Goal: Browse casually: Explore the website without a specific task or goal

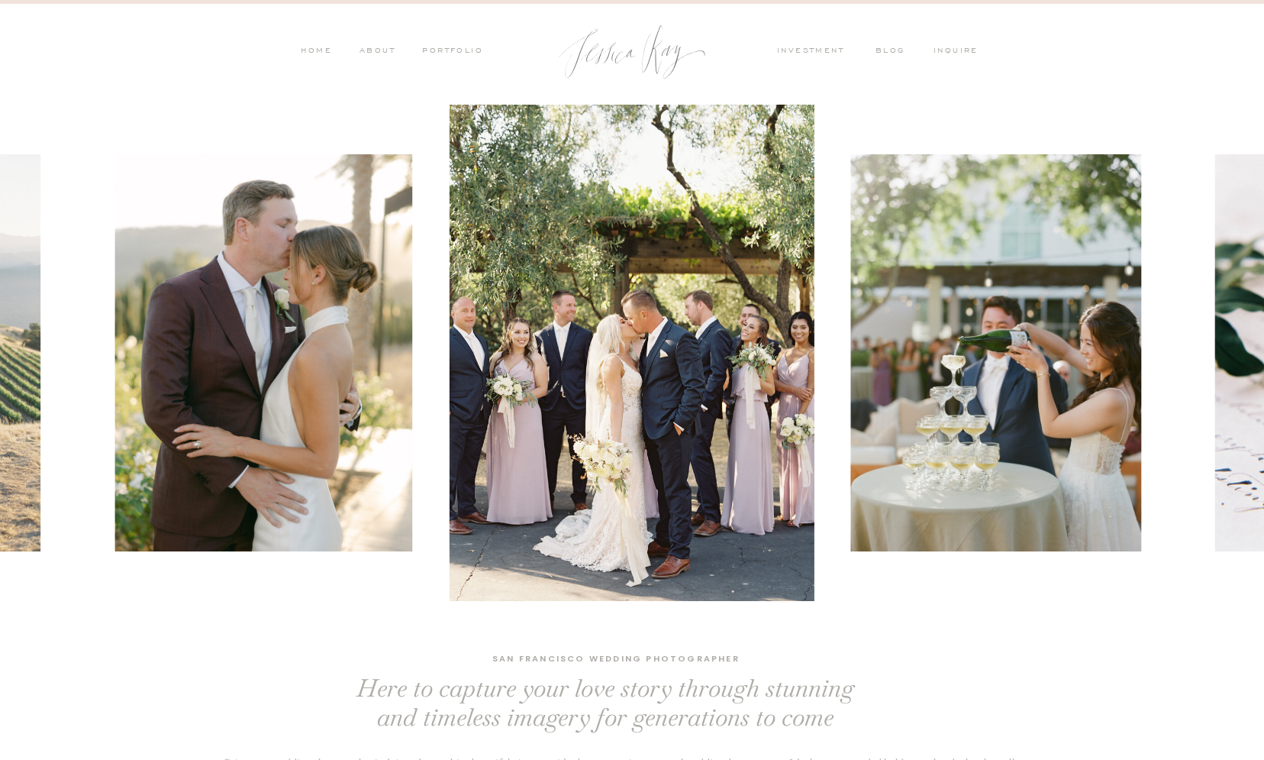
click at [819, 51] on nav "investment" at bounding box center [814, 52] width 75 height 14
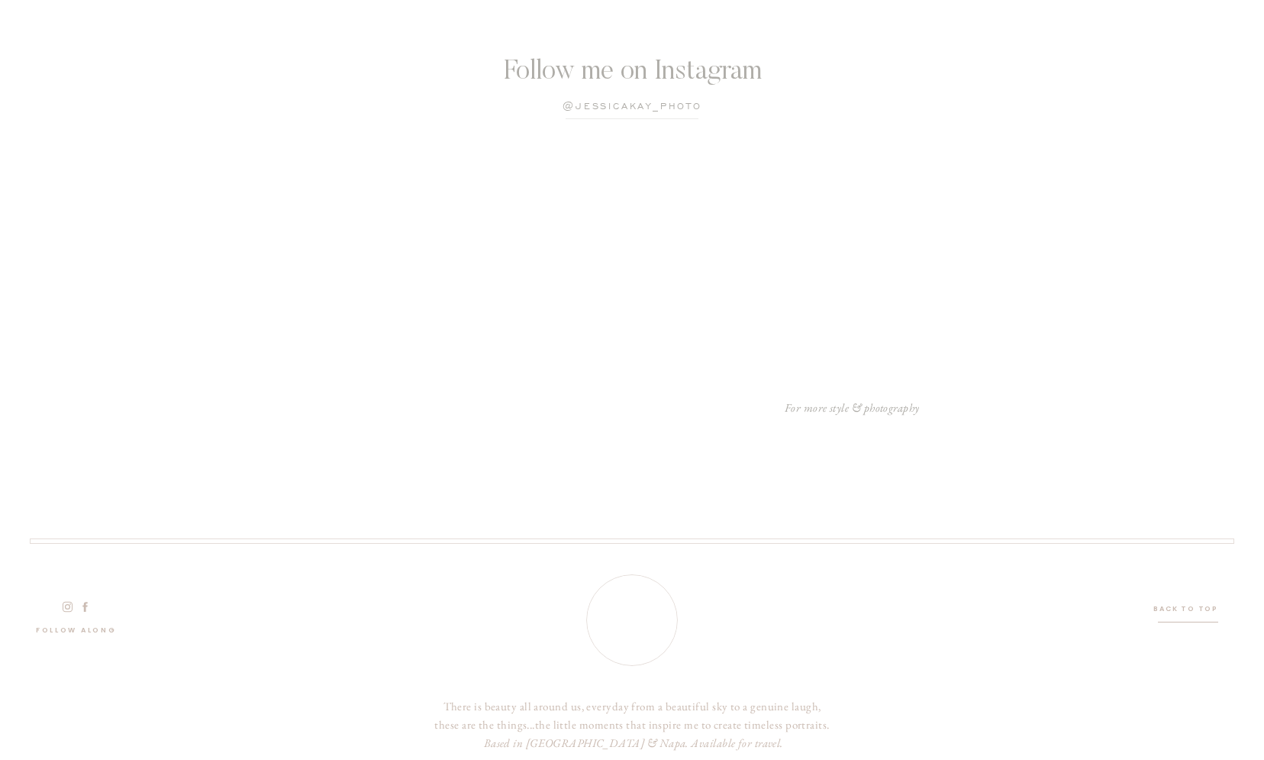
scroll to position [4278, 0]
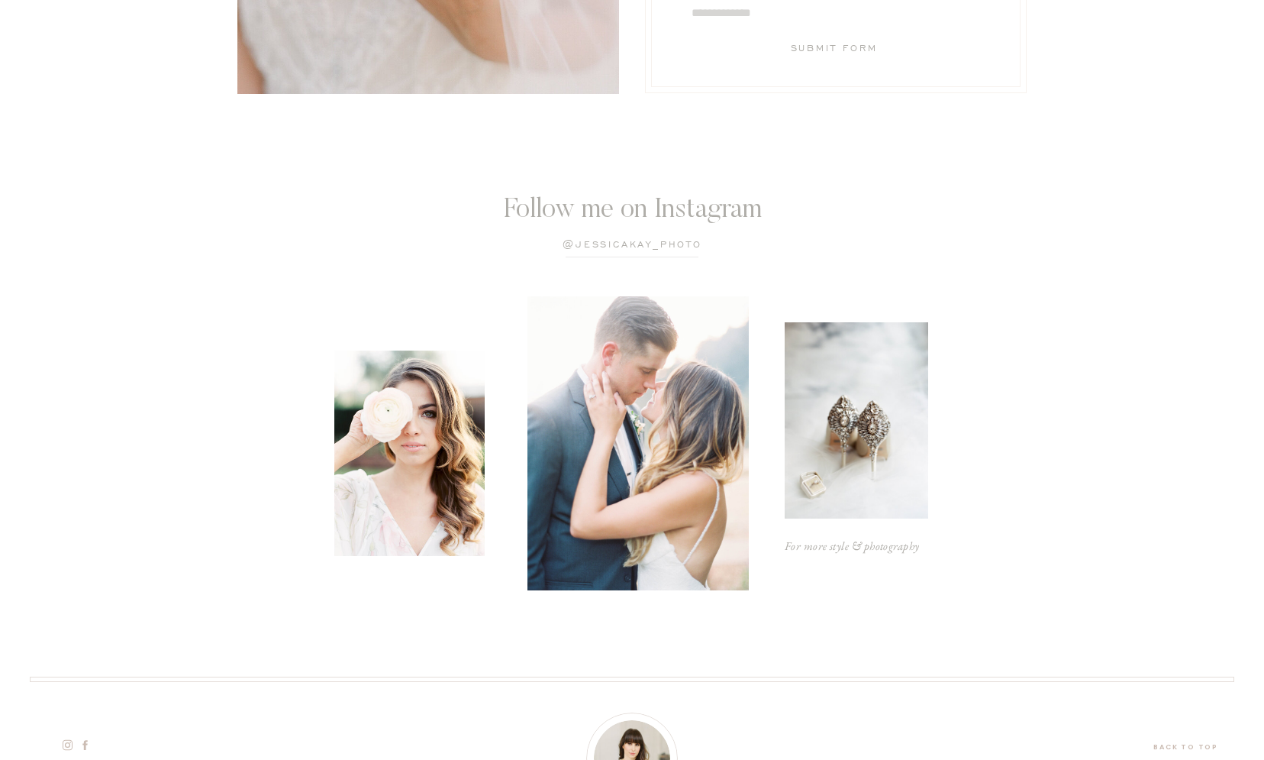
click at [633, 249] on p "@jessicaKay_photo" at bounding box center [633, 245] width 250 height 15
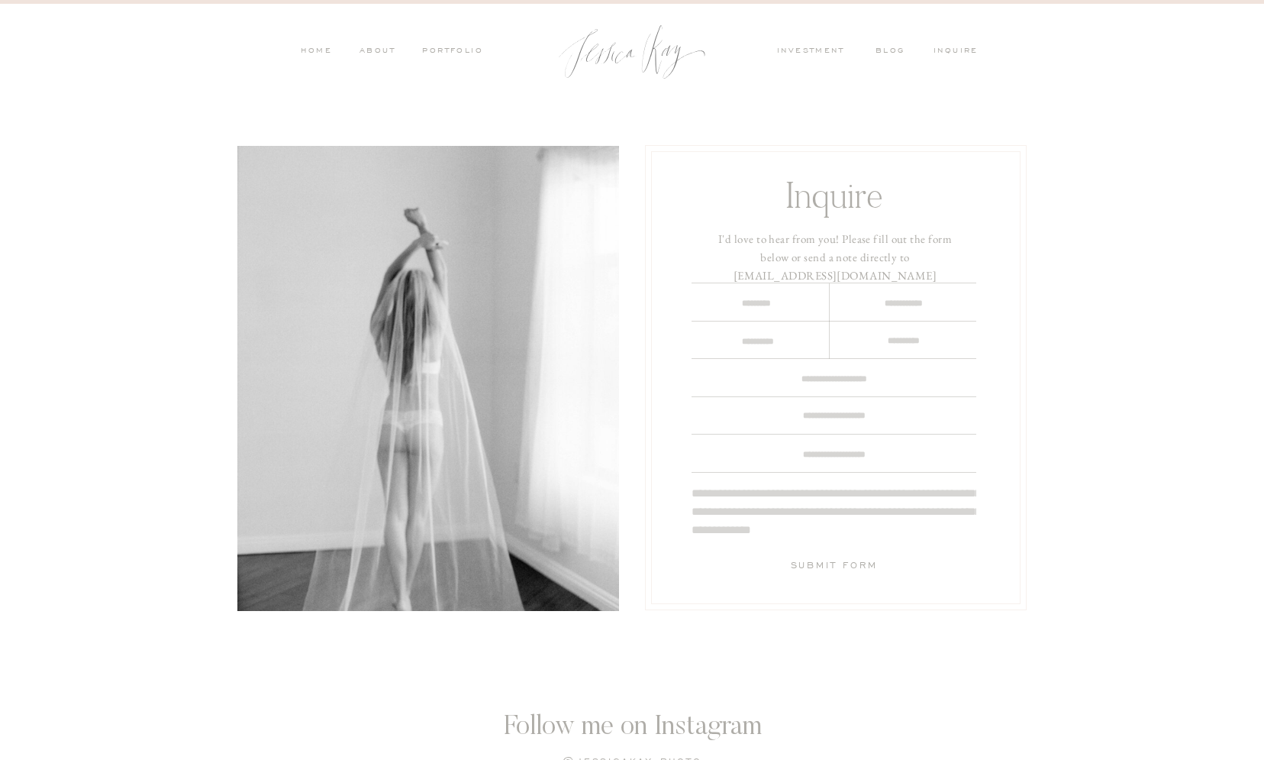
click at [460, 47] on nav "PORTFOLIO" at bounding box center [451, 52] width 63 height 14
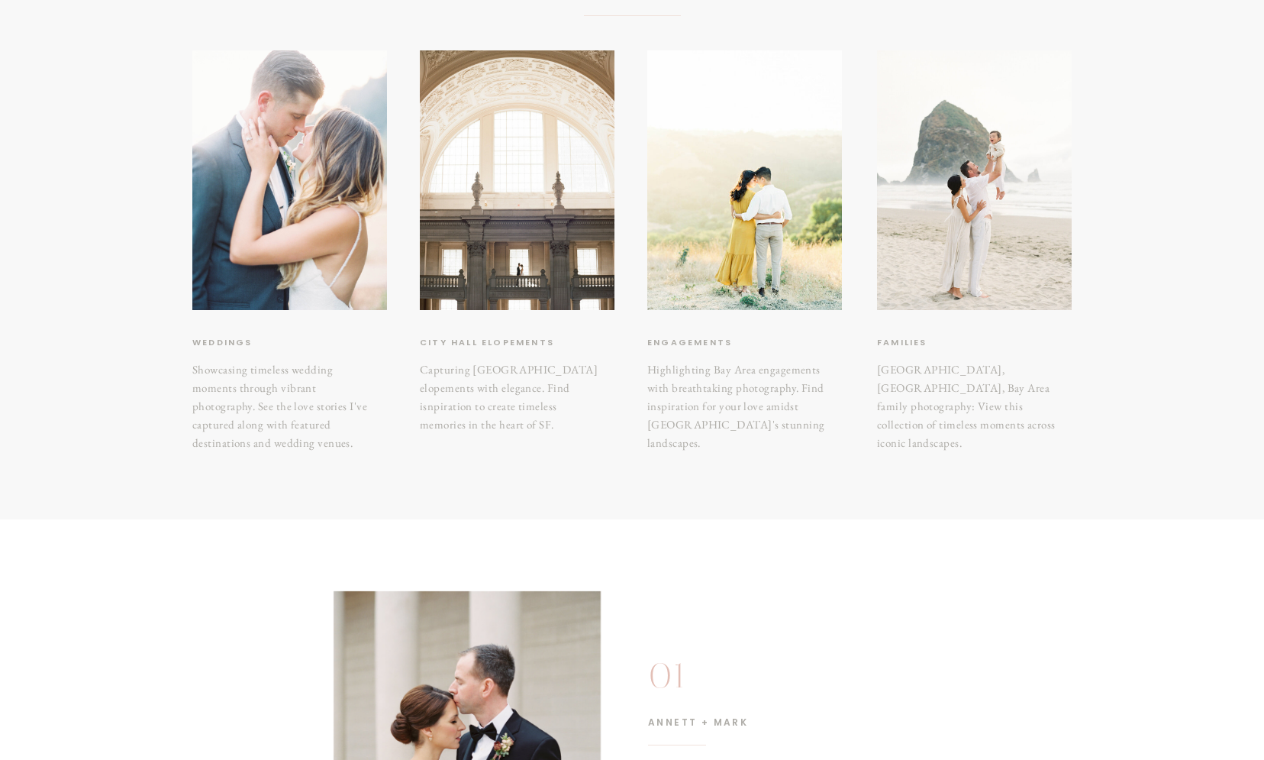
scroll to position [182, 0]
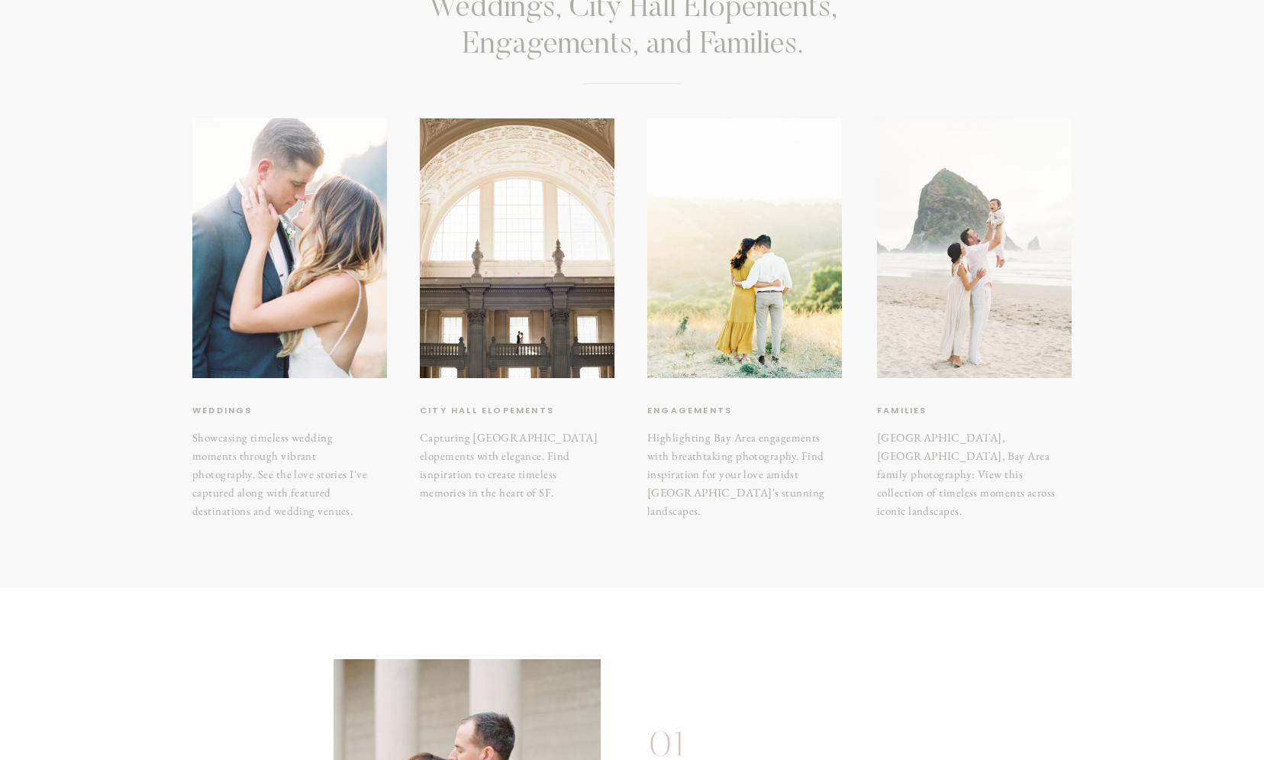
click at [955, 240] on div at bounding box center [974, 248] width 195 height 260
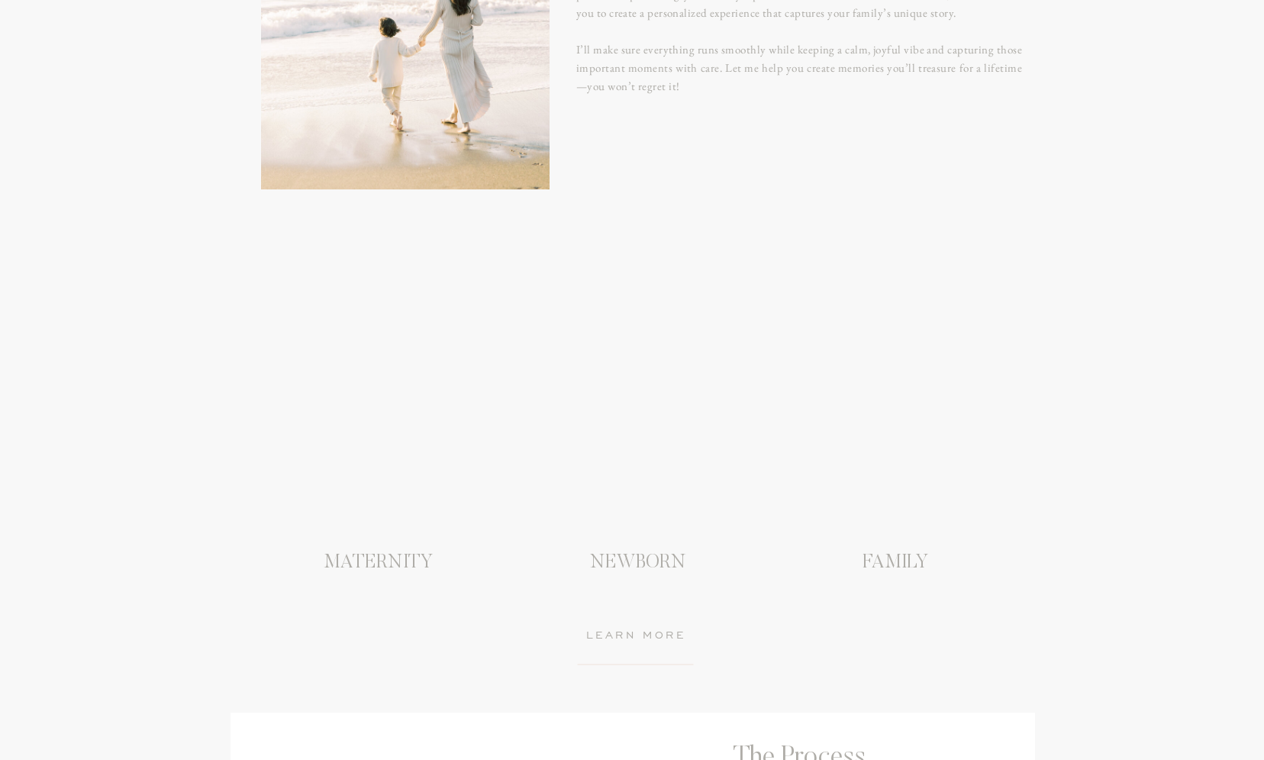
scroll to position [1277, 0]
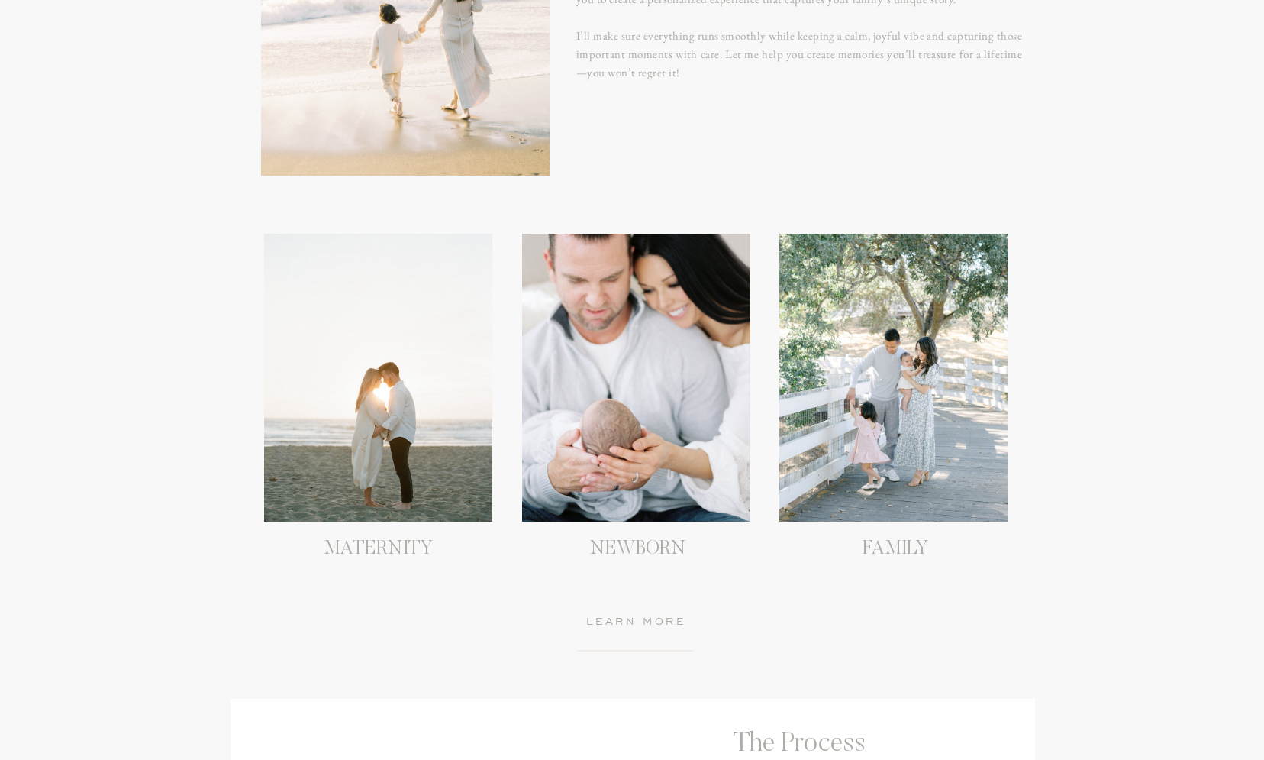
click at [667, 623] on h3 "learn more" at bounding box center [635, 623] width 157 height 20
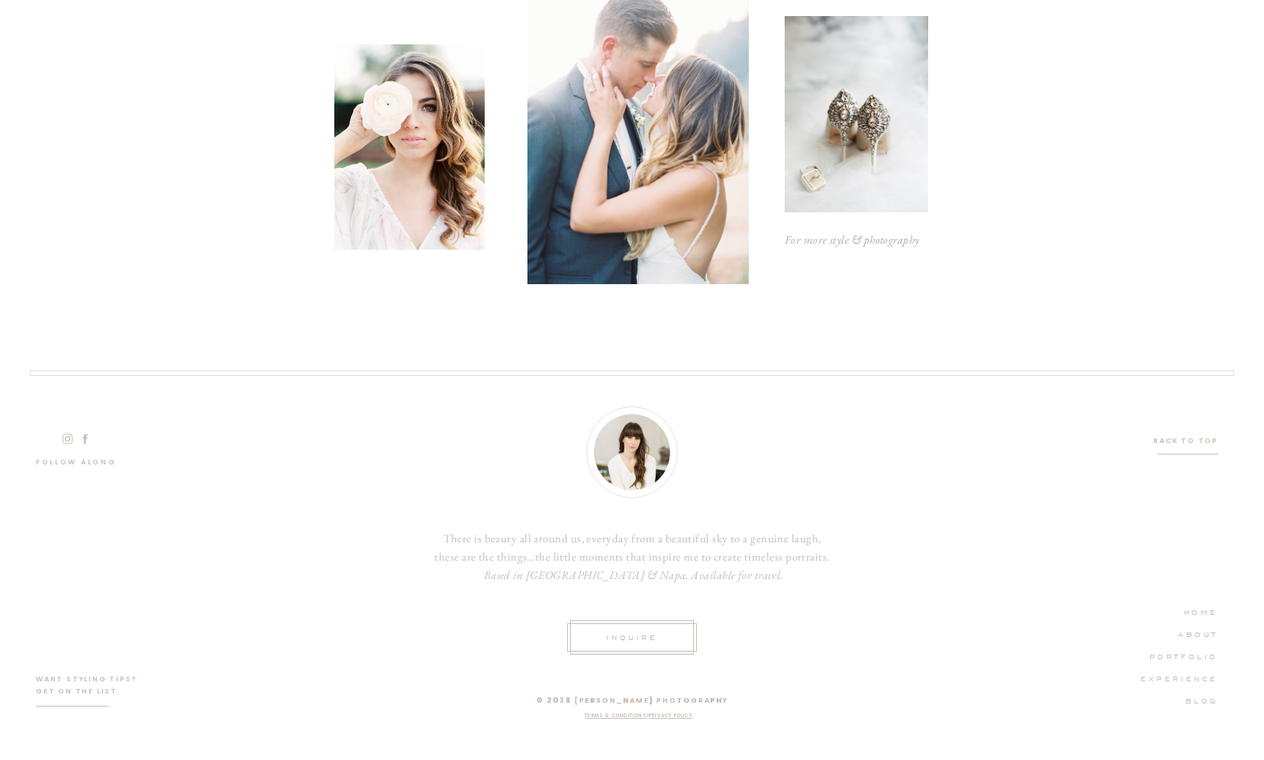
scroll to position [823, 0]
